Goal: Task Accomplishment & Management: Manage account settings

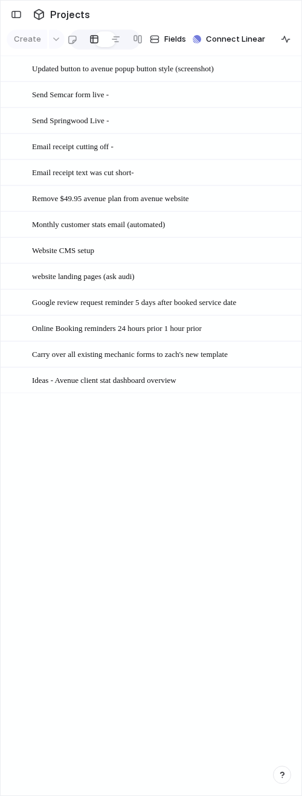
drag, startPoint x: 24, startPoint y: 446, endPoint x: 27, endPoint y: 438, distance: 8.2
click at [25, 446] on div "[DATE] September Updated button to avenue popup button style (screenshot) [DATE…" at bounding box center [152, 426] width 302 height 740
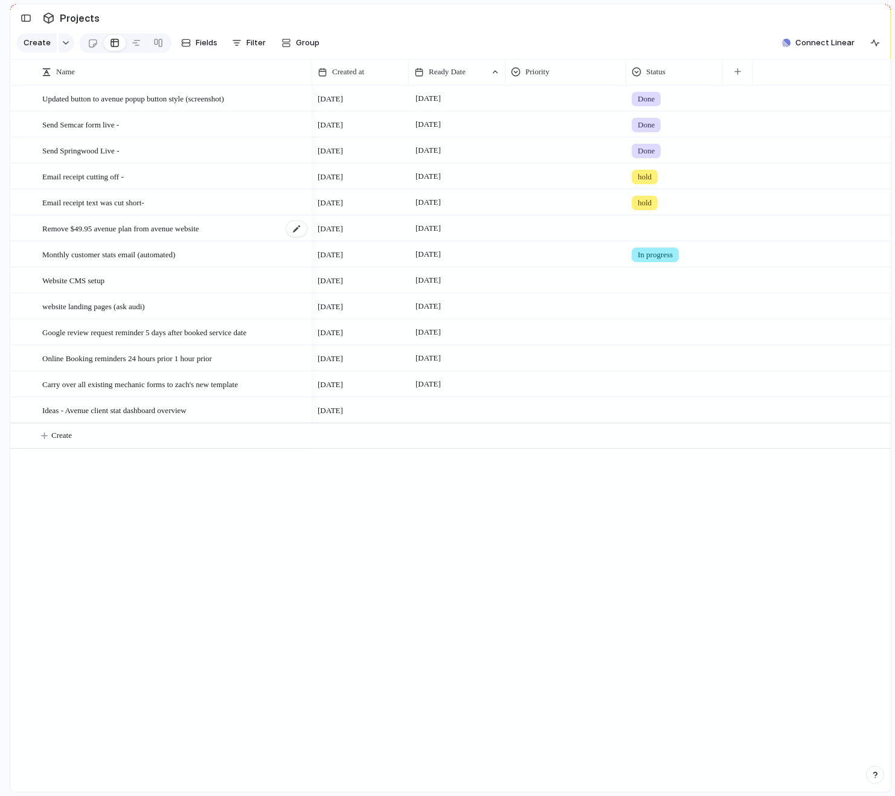
click at [193, 235] on span "Remove $49.95 avenue plan from avenue website" at bounding box center [120, 228] width 157 height 14
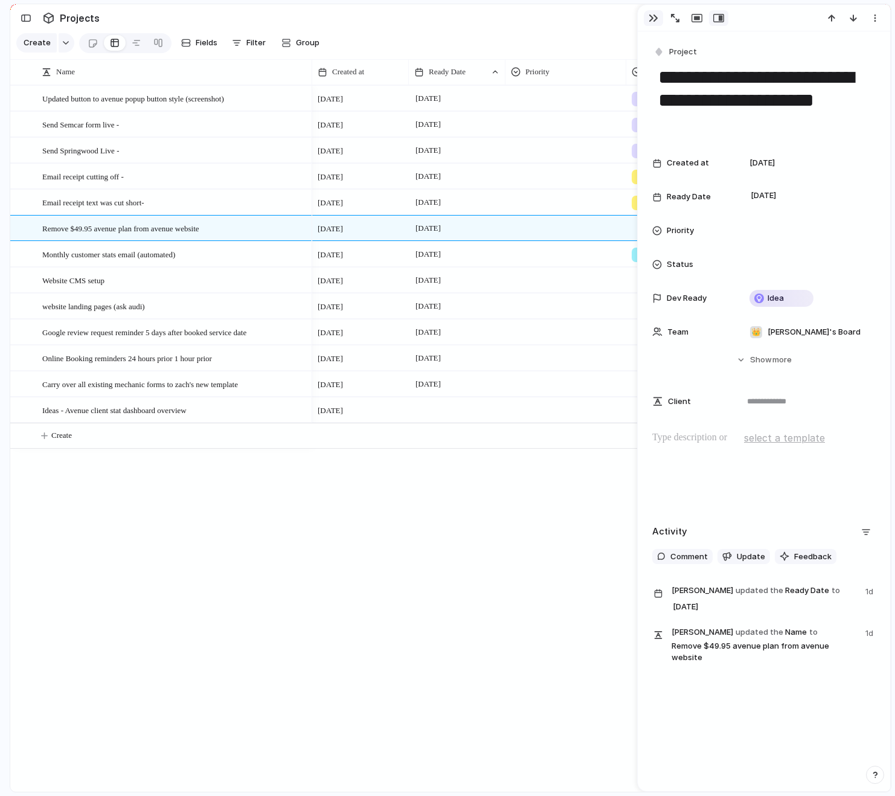
click at [657, 16] on div "button" at bounding box center [654, 18] width 10 height 10
